Goal: Transaction & Acquisition: Purchase product/service

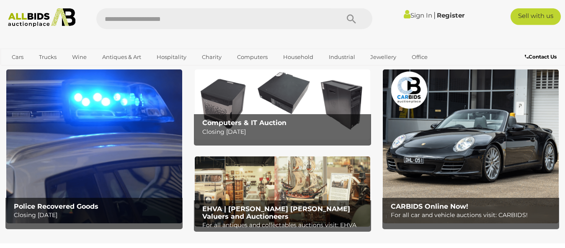
scroll to position [43, 0]
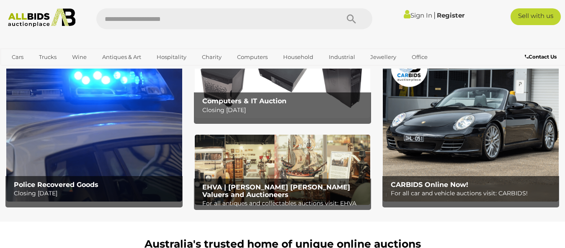
click at [79, 133] on img at bounding box center [94, 125] width 176 height 154
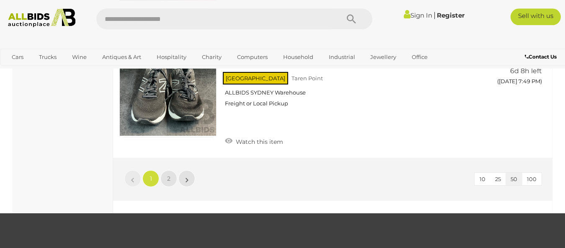
scroll to position [6582, 0]
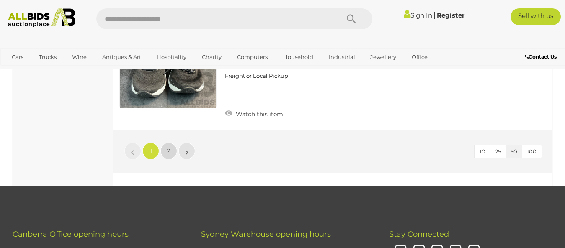
click at [171, 145] on link "2" at bounding box center [168, 151] width 17 height 17
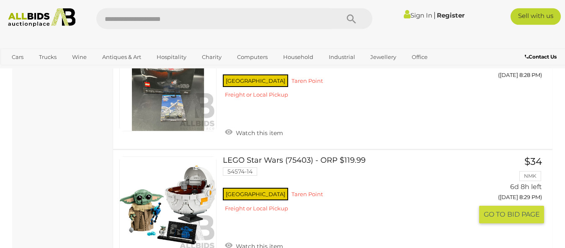
scroll to position [5856, 0]
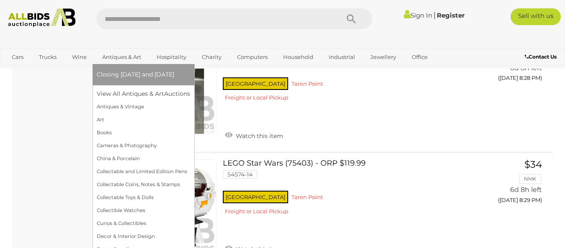
click at [116, 59] on link "Antiques & Art" at bounding box center [122, 57] width 50 height 14
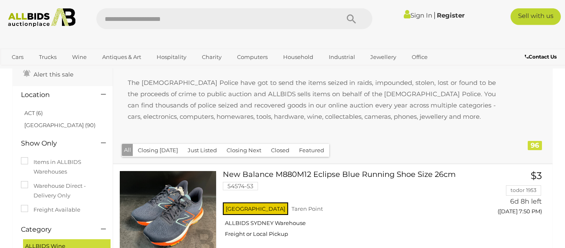
scroll to position [85, 0]
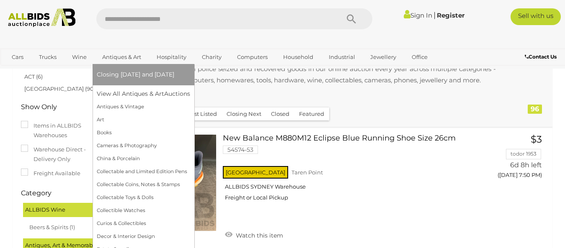
click at [118, 62] on link "Antiques & Art" at bounding box center [122, 57] width 50 height 14
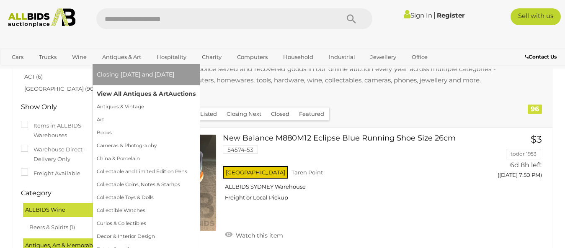
click at [114, 93] on link "View All Antiques & Art Auctions" at bounding box center [146, 94] width 99 height 13
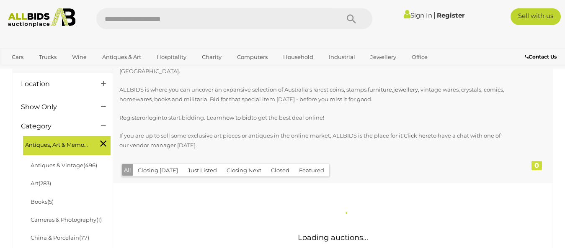
scroll to position [128, 0]
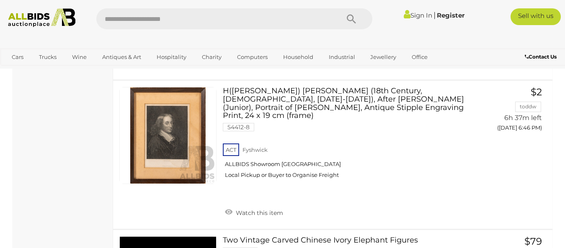
scroll to position [4488, 0]
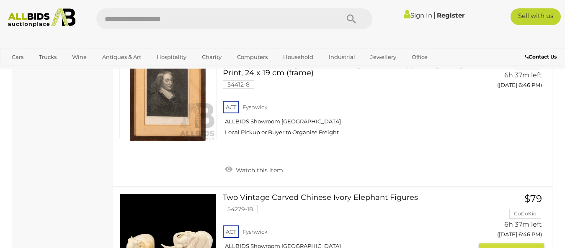
click at [179, 194] on link at bounding box center [167, 242] width 97 height 97
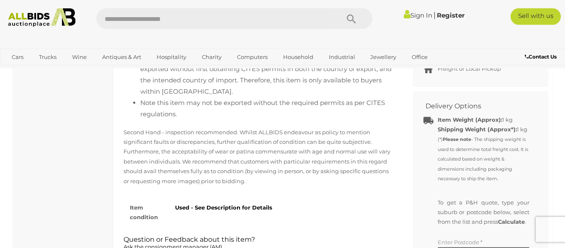
scroll to position [470, 0]
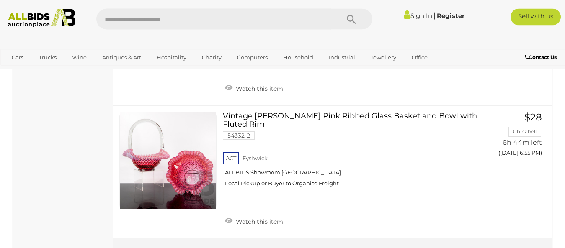
scroll to position [6693, 0]
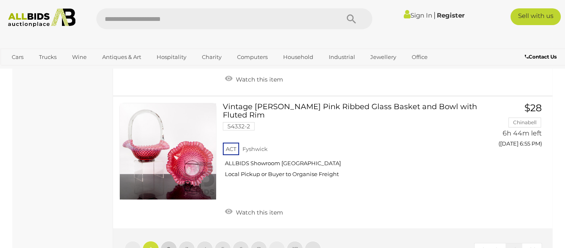
click at [169, 246] on span "2" at bounding box center [168, 250] width 3 height 8
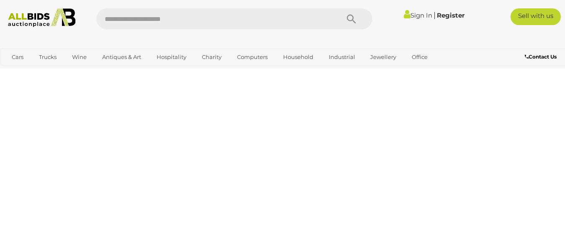
scroll to position [187, 0]
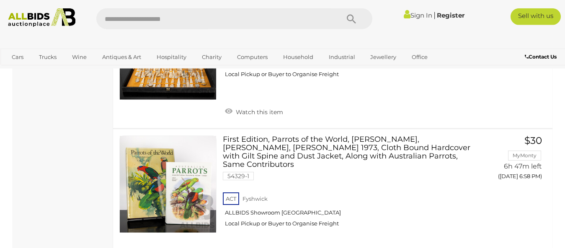
scroll to position [956, 0]
